Goal: Information Seeking & Learning: Learn about a topic

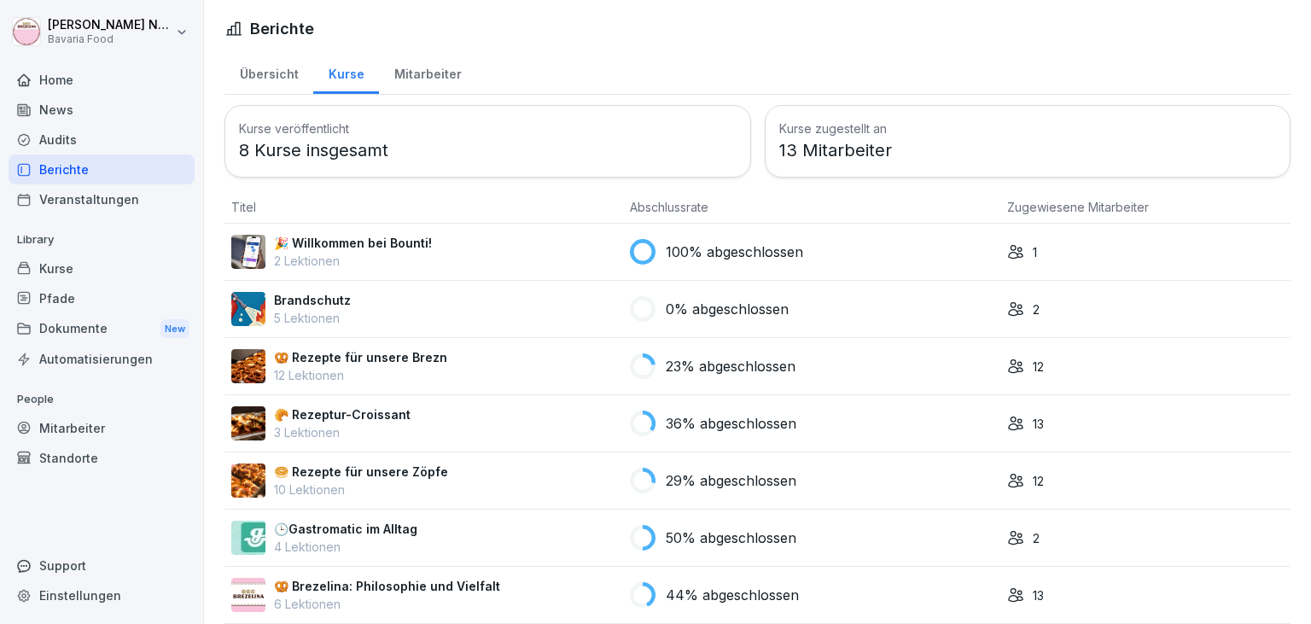
scroll to position [68, 0]
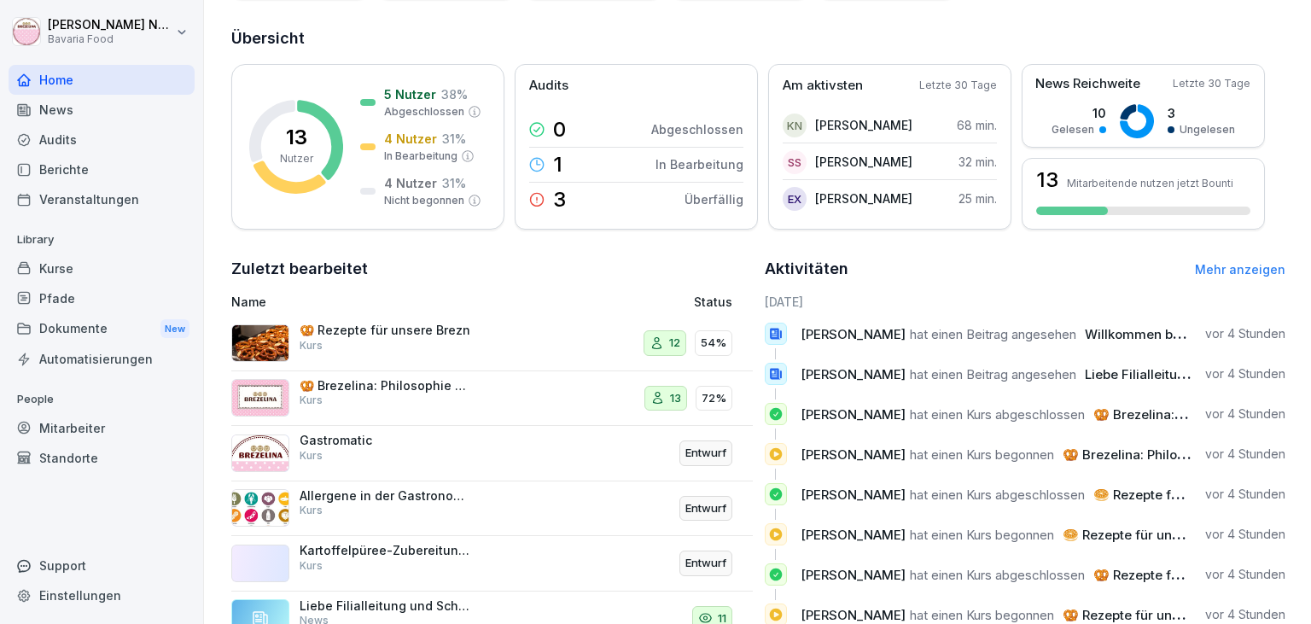
scroll to position [241, 0]
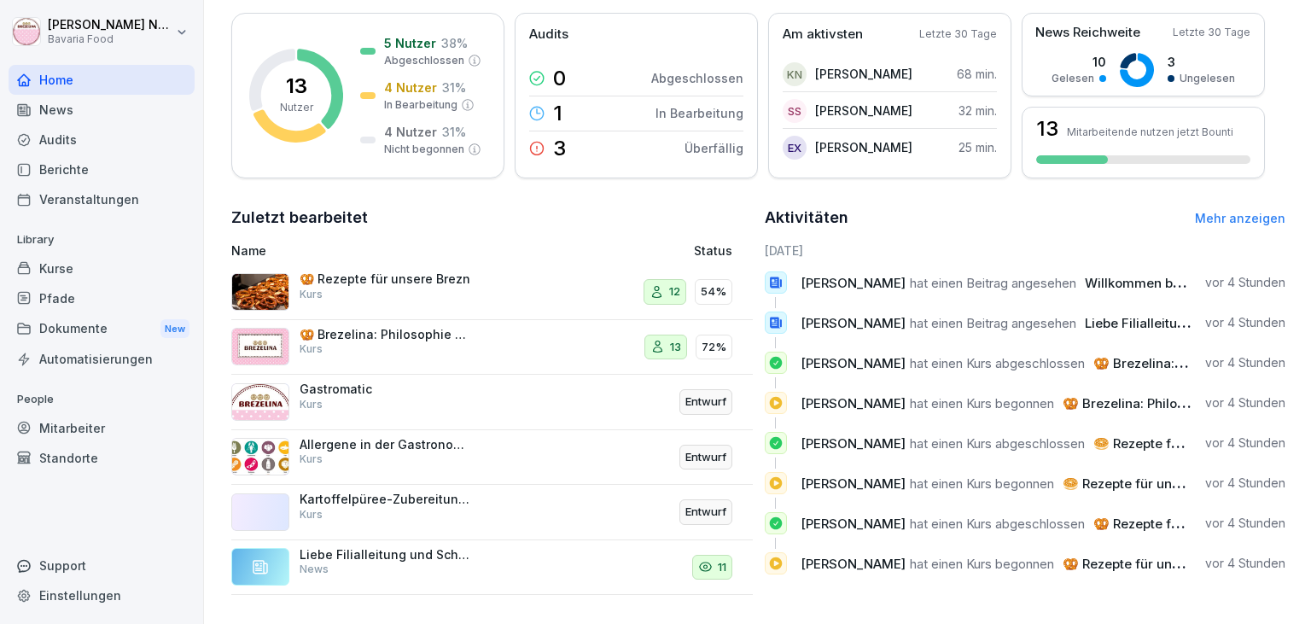
click at [1237, 217] on link "Mehr anzeigen" at bounding box center [1240, 218] width 91 height 15
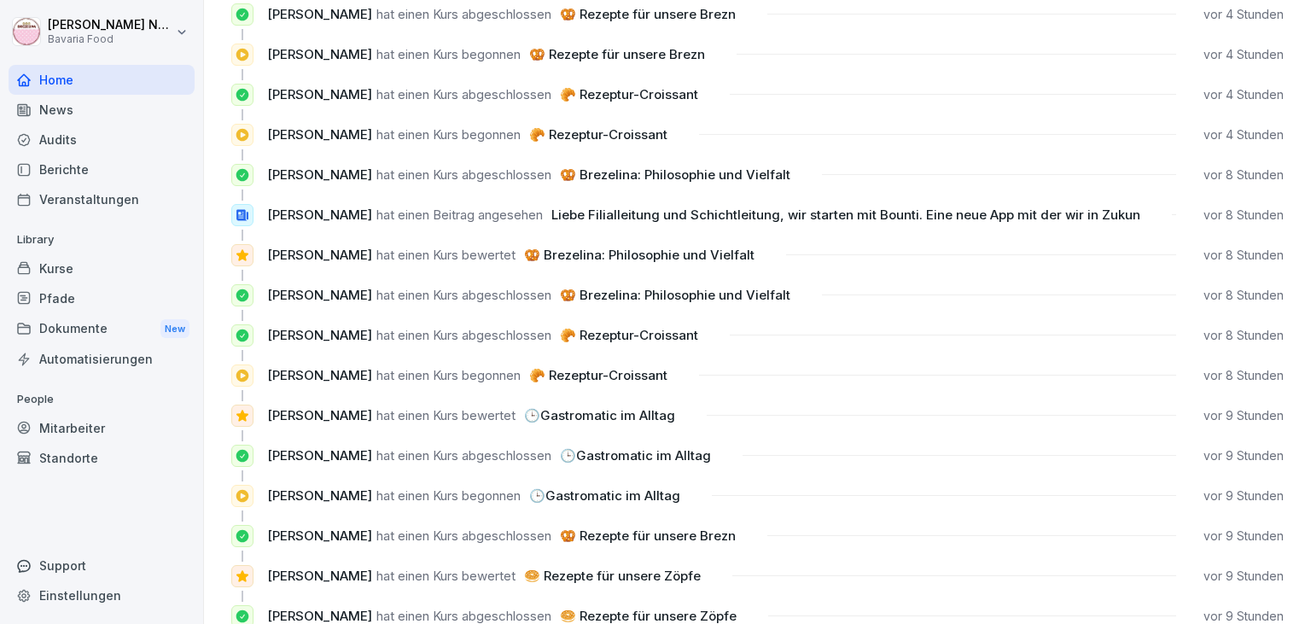
scroll to position [372, 0]
click at [73, 270] on div "Kurse" at bounding box center [102, 269] width 186 height 30
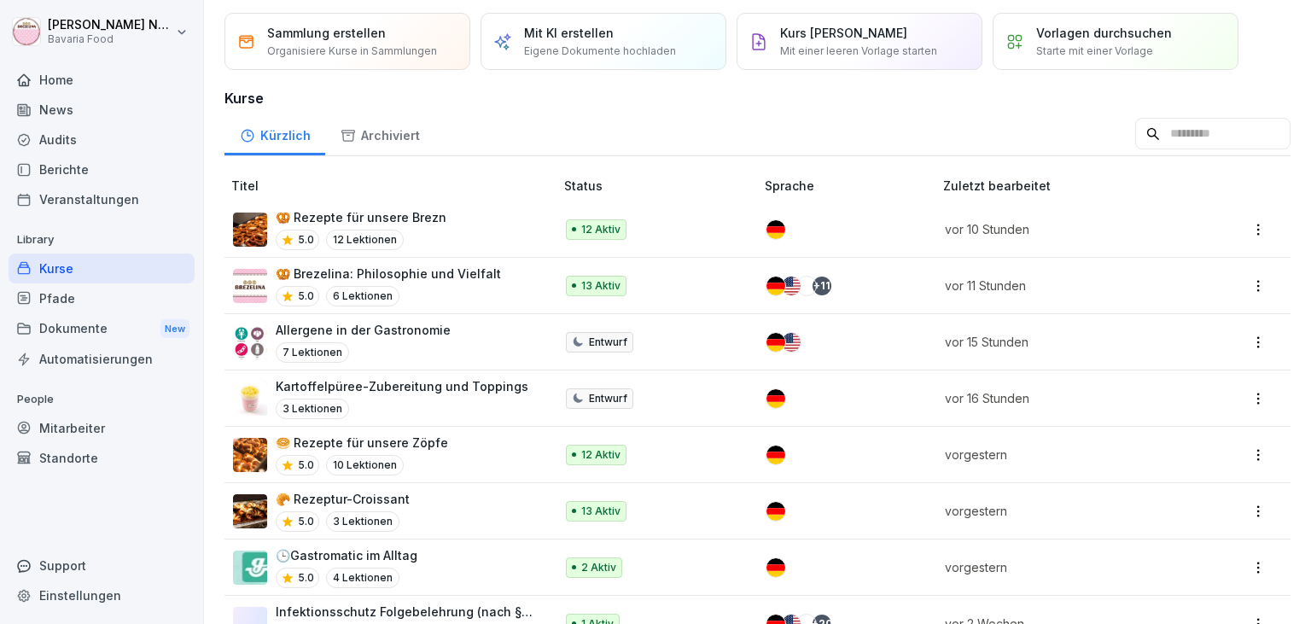
scroll to position [51, 0]
click at [336, 556] on p "🕒Gastromatic im Alltag" at bounding box center [347, 555] width 142 height 18
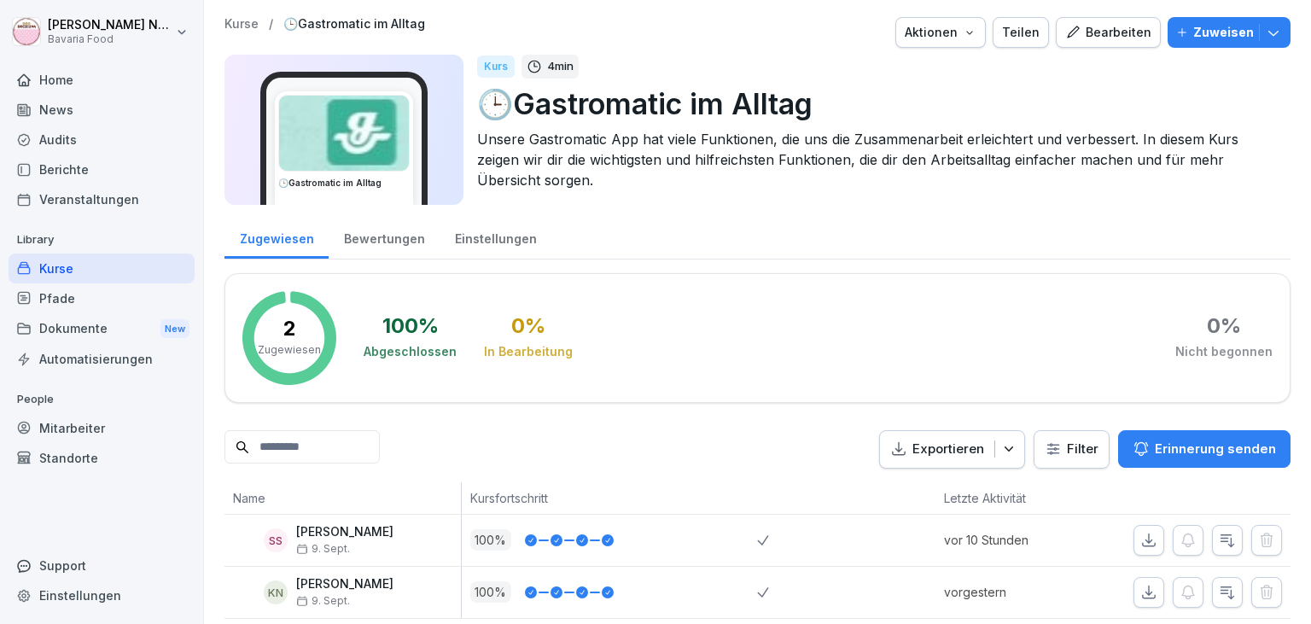
scroll to position [9, 0]
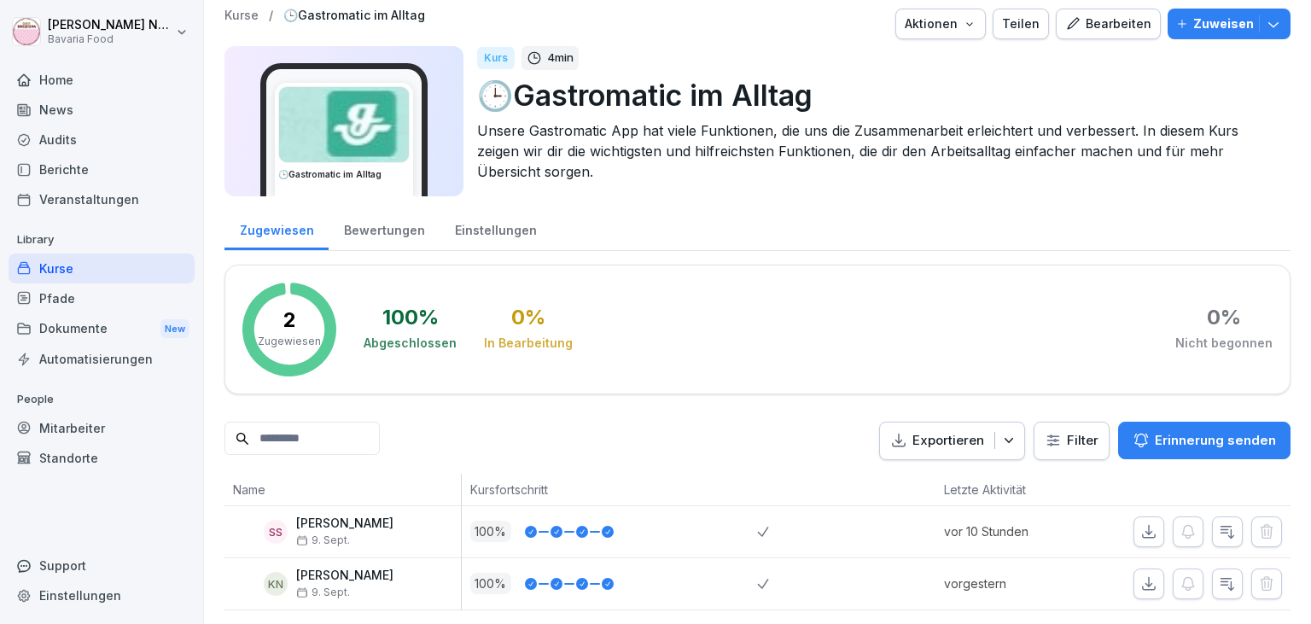
click at [389, 234] on div "Bewertungen" at bounding box center [384, 229] width 111 height 44
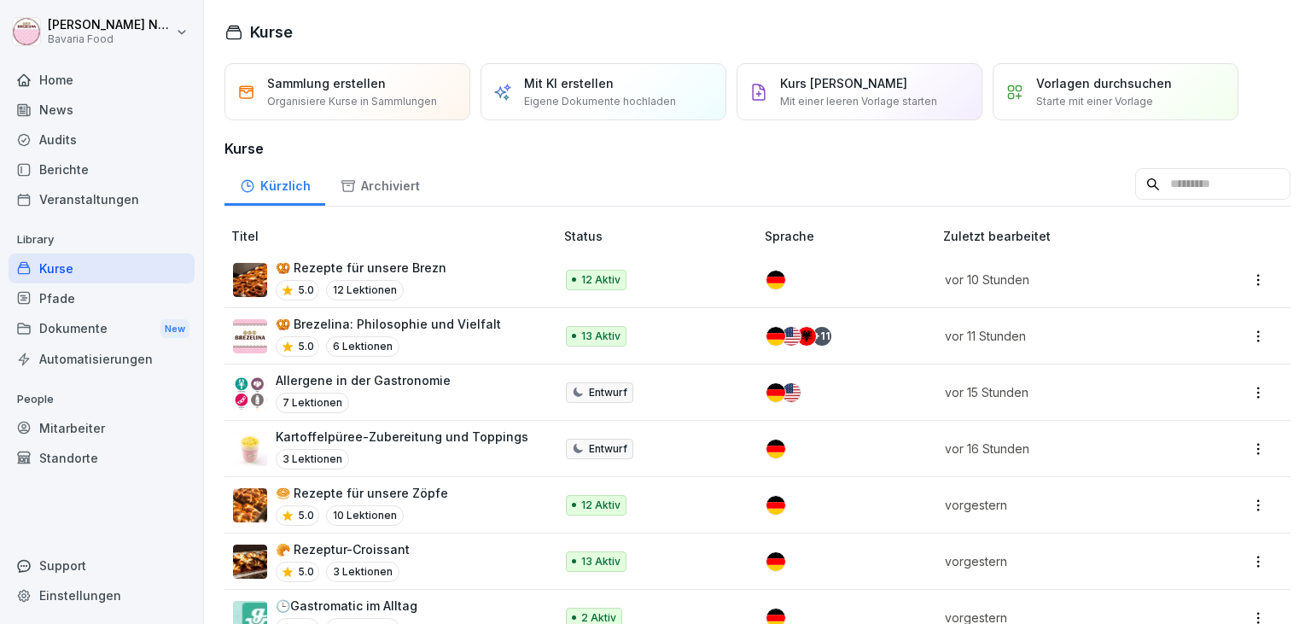
scroll to position [51, 0]
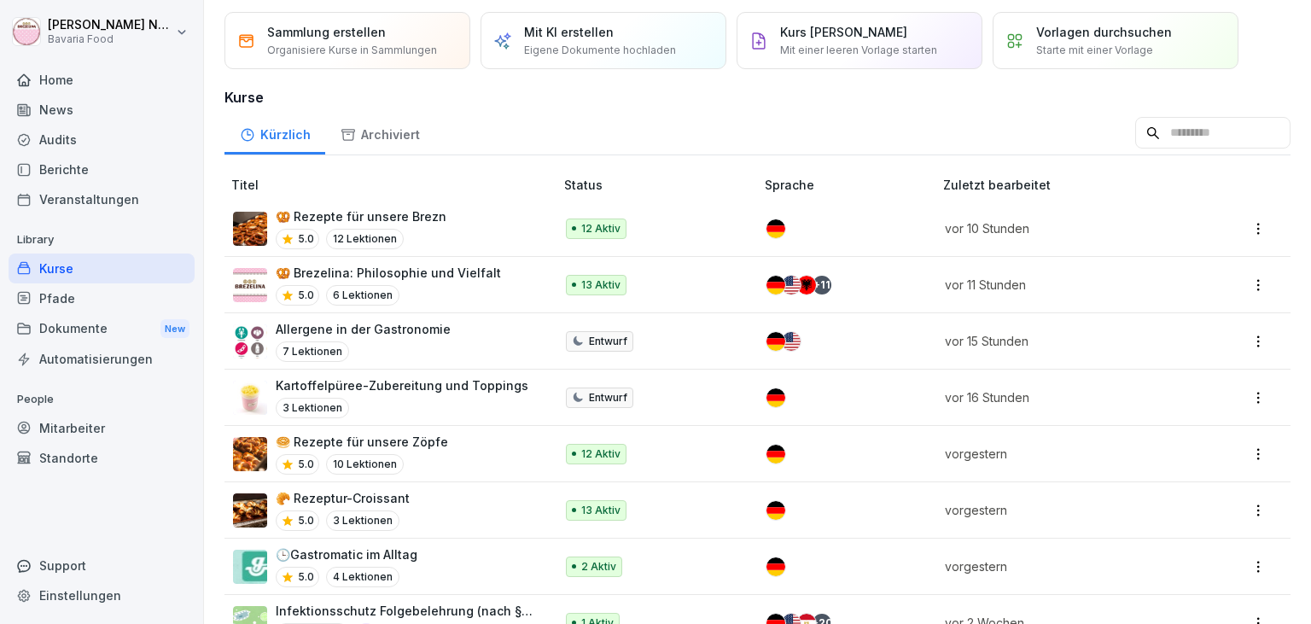
click at [406, 210] on p "🥨 Rezepte für unsere Brezn" at bounding box center [361, 216] width 171 height 18
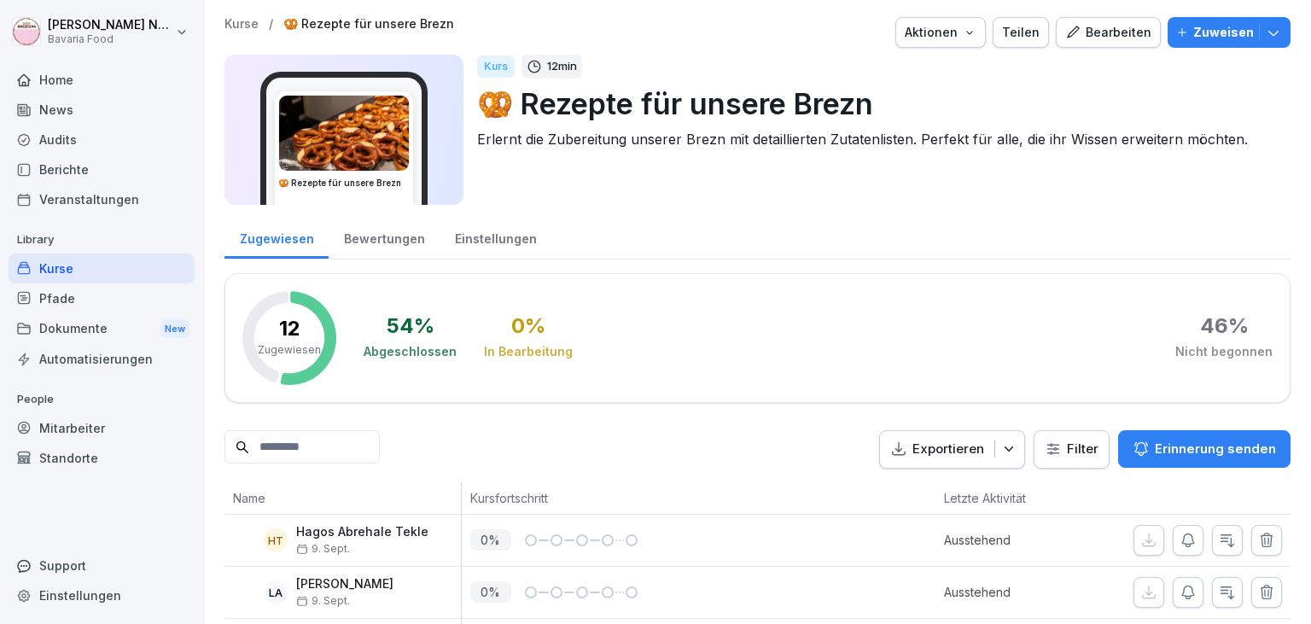
click at [362, 242] on div "Bewertungen" at bounding box center [384, 237] width 111 height 44
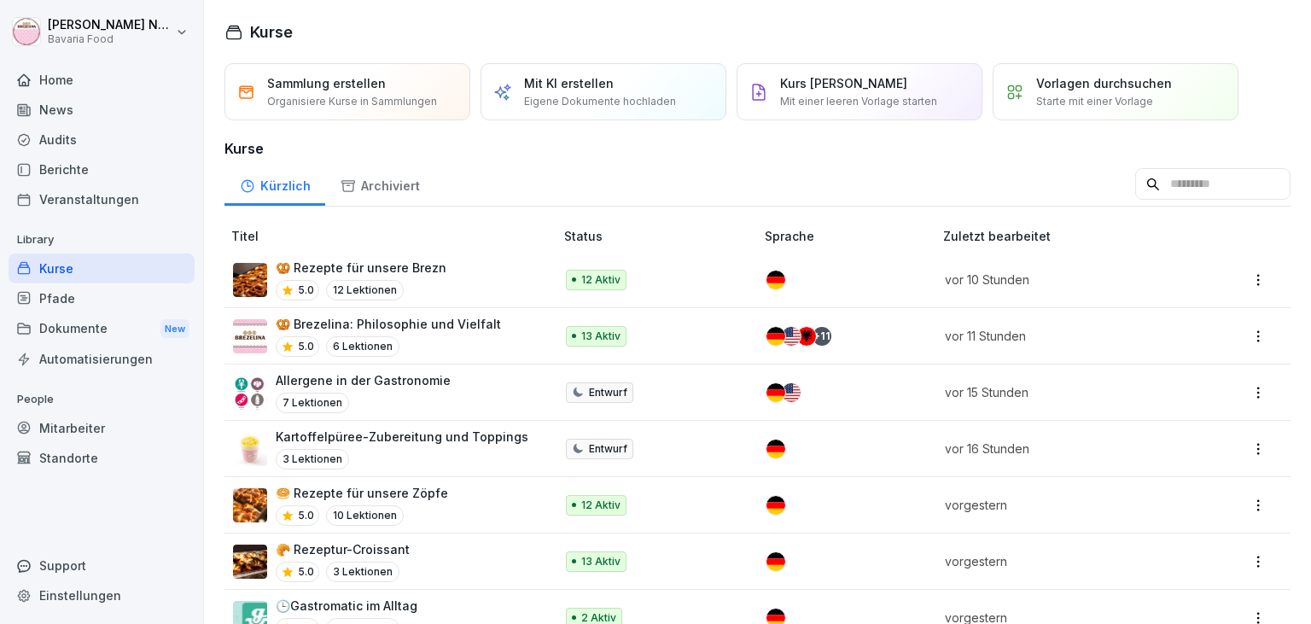
scroll to position [51, 0]
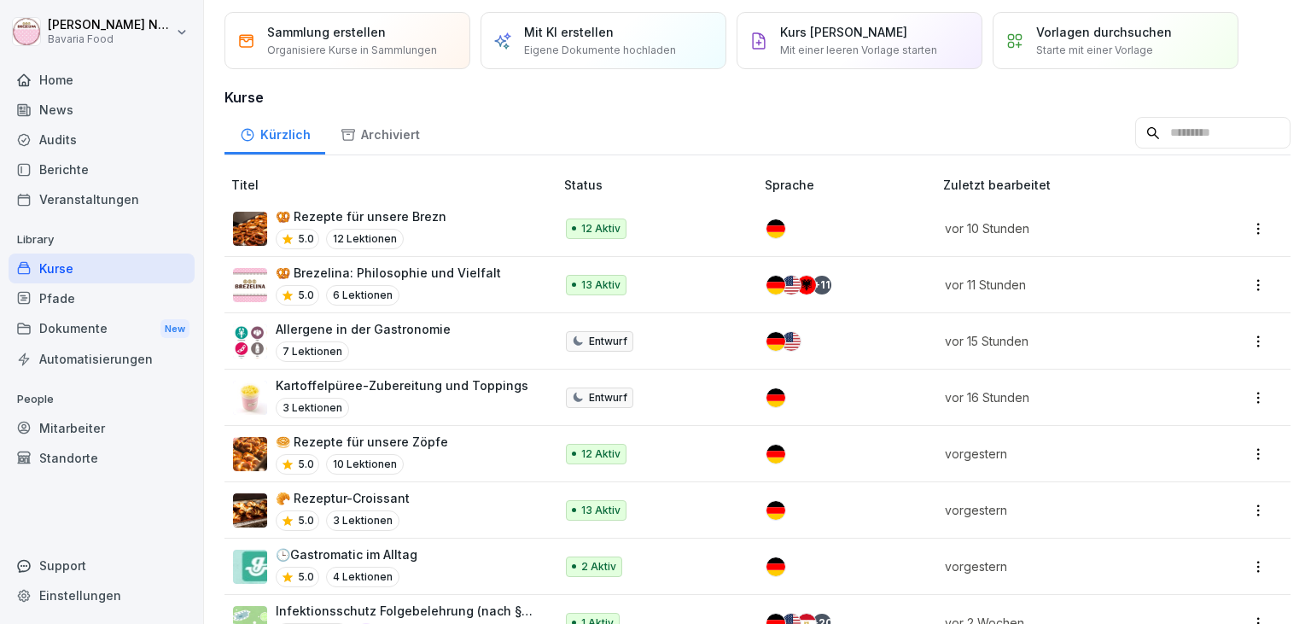
click at [415, 444] on p "🥯 Rezepte für unsere Zöpfe" at bounding box center [362, 442] width 172 height 18
